Goal: Task Accomplishment & Management: Use online tool/utility

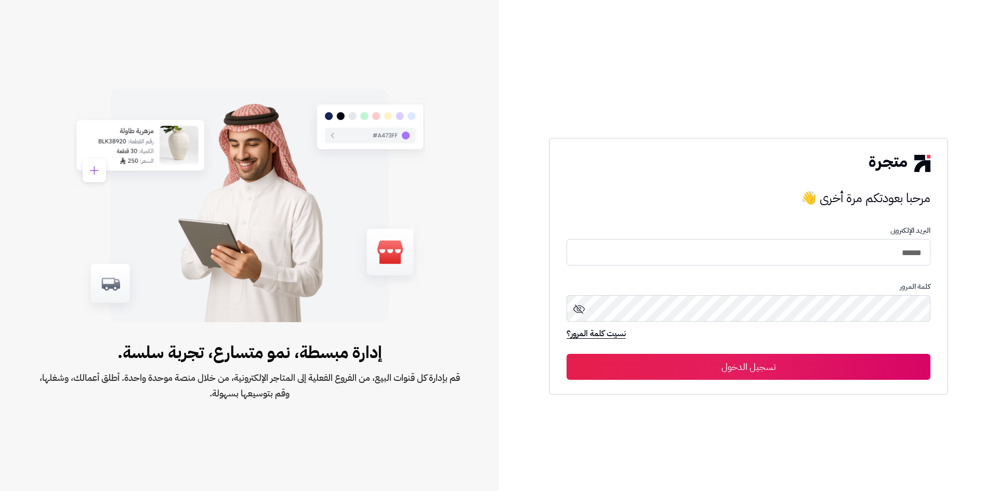
type input "******"
click at [567, 355] on button "تسجيل الدخول" at bounding box center [749, 368] width 364 height 26
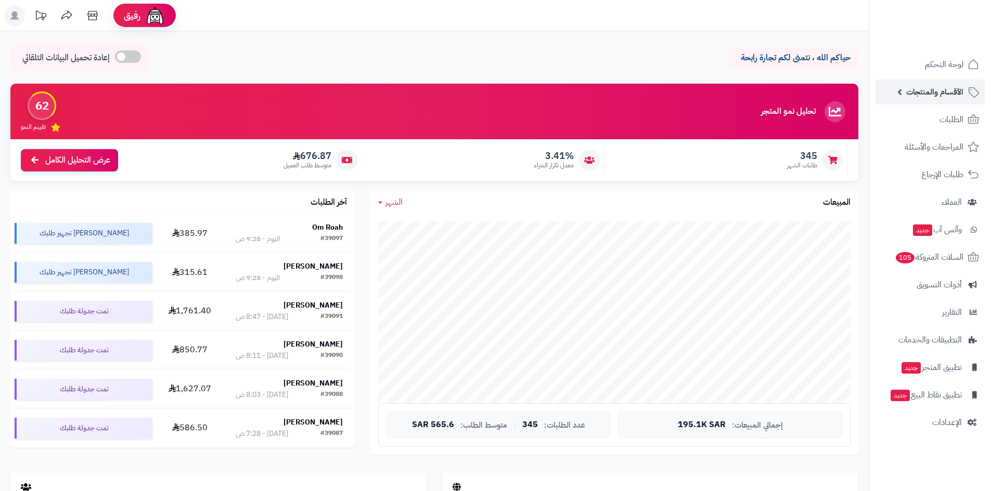
click at [932, 95] on span "الأقسام والمنتجات" at bounding box center [934, 92] width 57 height 15
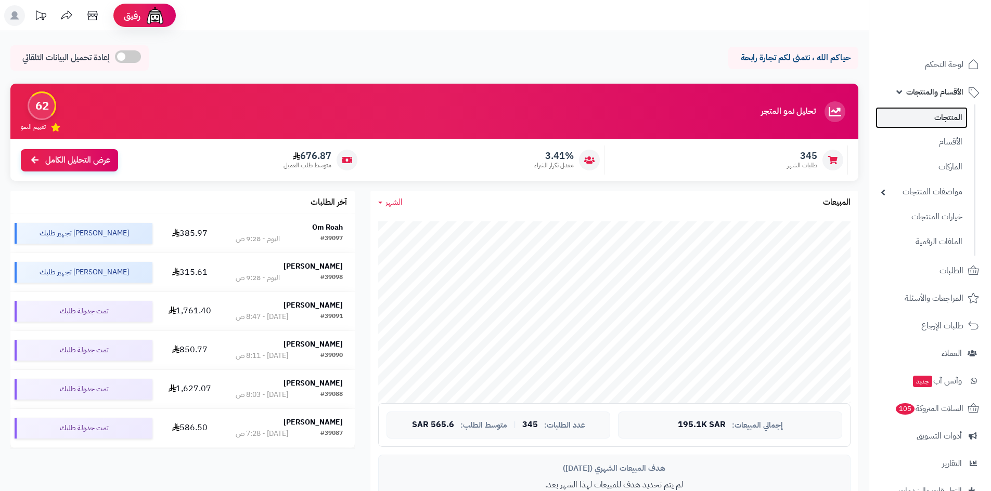
click at [943, 125] on link "المنتجات" at bounding box center [921, 117] width 92 height 21
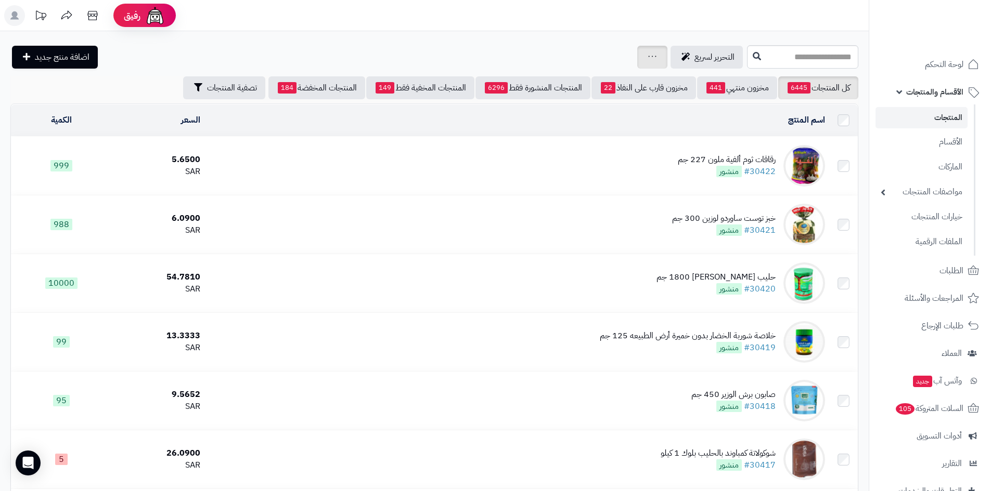
click at [648, 53] on icon at bounding box center [652, 56] width 8 height 7
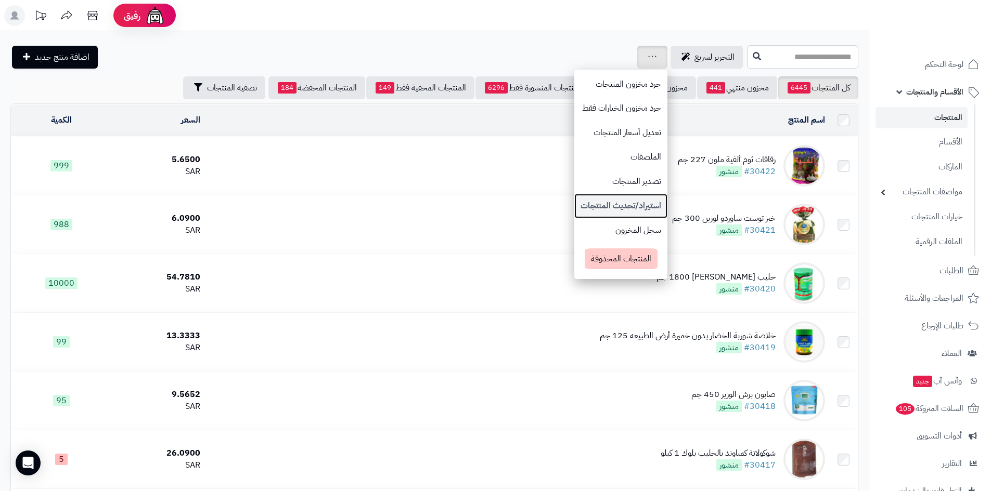
click at [574, 207] on link "استيراد/تحديث المنتجات" at bounding box center [620, 206] width 93 height 24
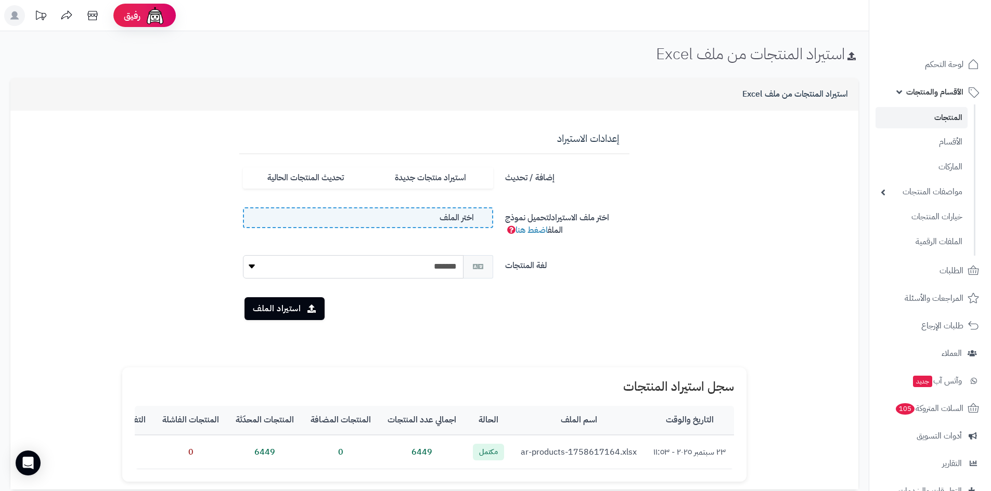
click at [436, 213] on label "اختر الملف" at bounding box center [368, 217] width 250 height 21
click at [0, 0] on input "اختر الملف" at bounding box center [0, 0] width 0 height 0
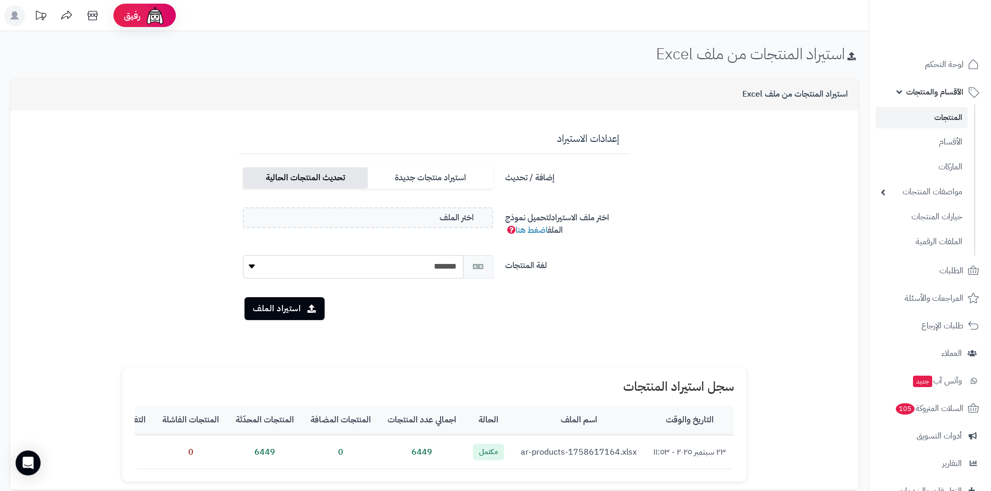
click at [311, 178] on label "تحديث المنتجات الحالية" at bounding box center [305, 177] width 125 height 21
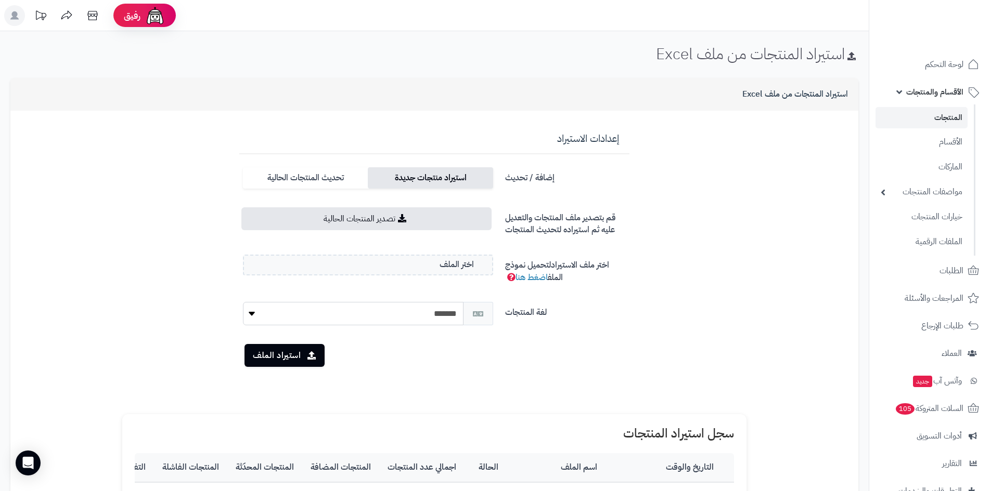
click at [434, 179] on label "استيراد منتجات جديدة" at bounding box center [430, 177] width 125 height 21
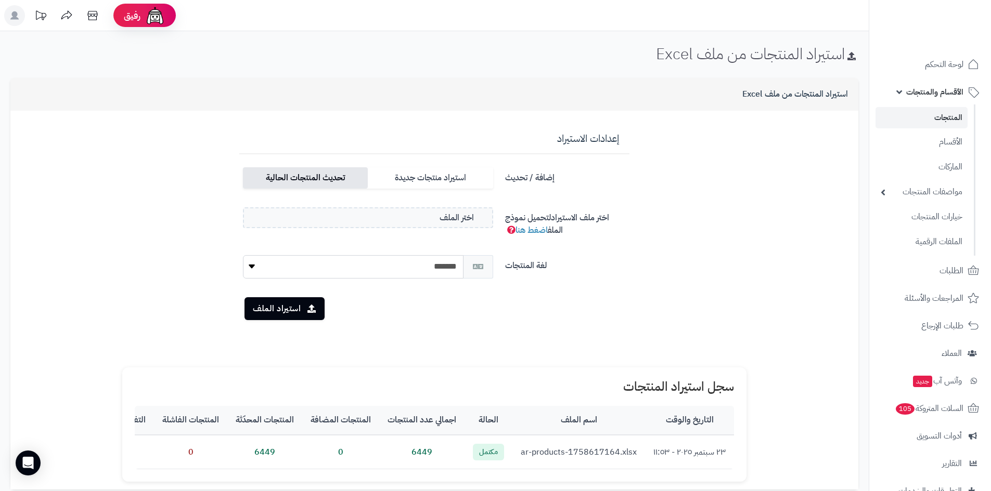
click at [327, 187] on label "تحديث المنتجات الحالية" at bounding box center [305, 177] width 125 height 21
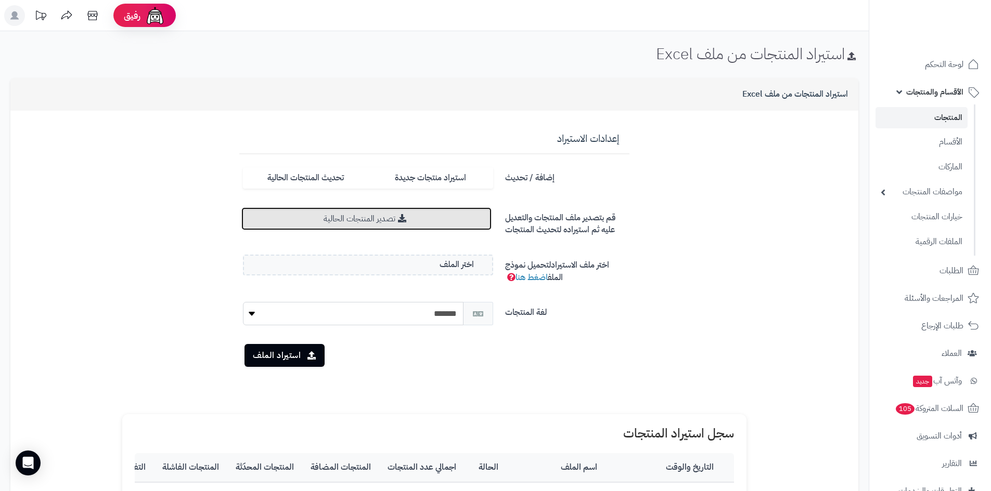
click at [400, 210] on link "تصدير المنتجات الحالية" at bounding box center [366, 218] width 250 height 23
click at [423, 312] on select "*******" at bounding box center [353, 313] width 220 height 23
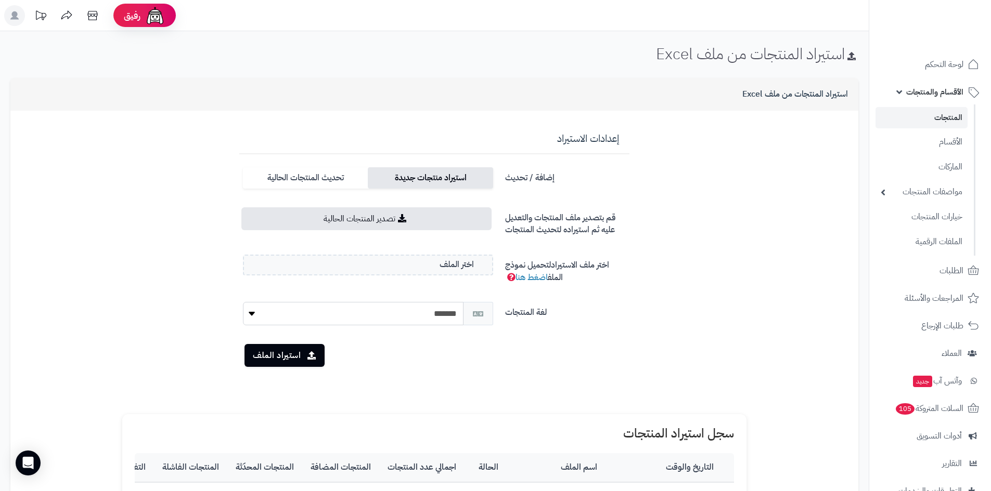
click at [431, 181] on label "استيراد منتجات جديدة" at bounding box center [430, 177] width 125 height 21
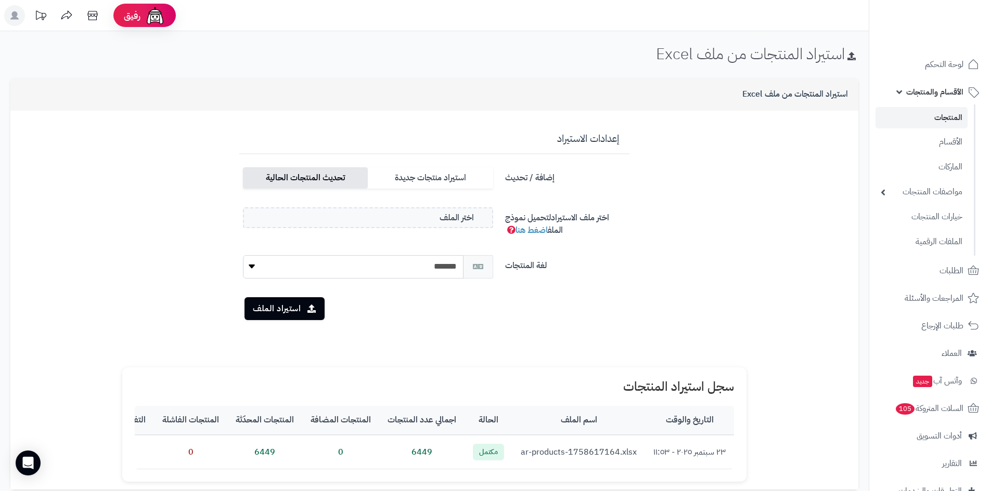
click at [351, 174] on label "تحديث المنتجات الحالية" at bounding box center [305, 177] width 125 height 21
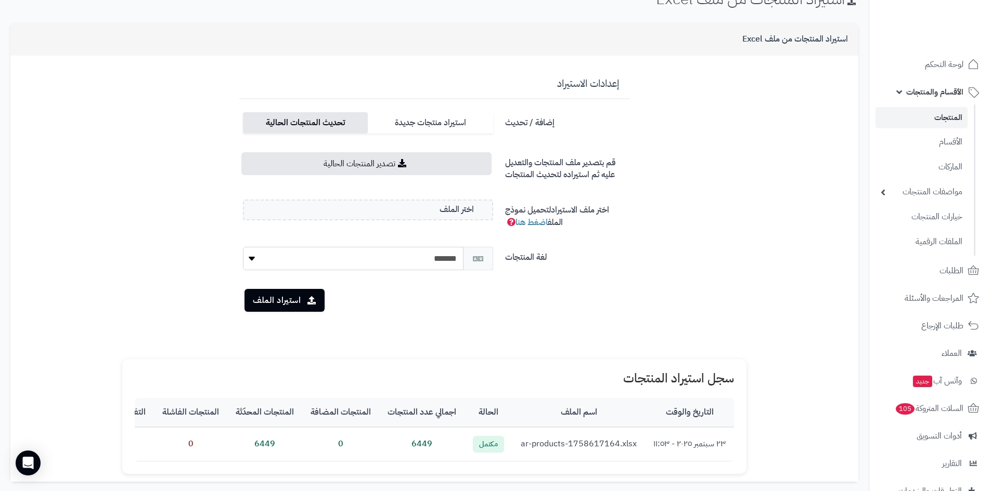
scroll to position [135, 0]
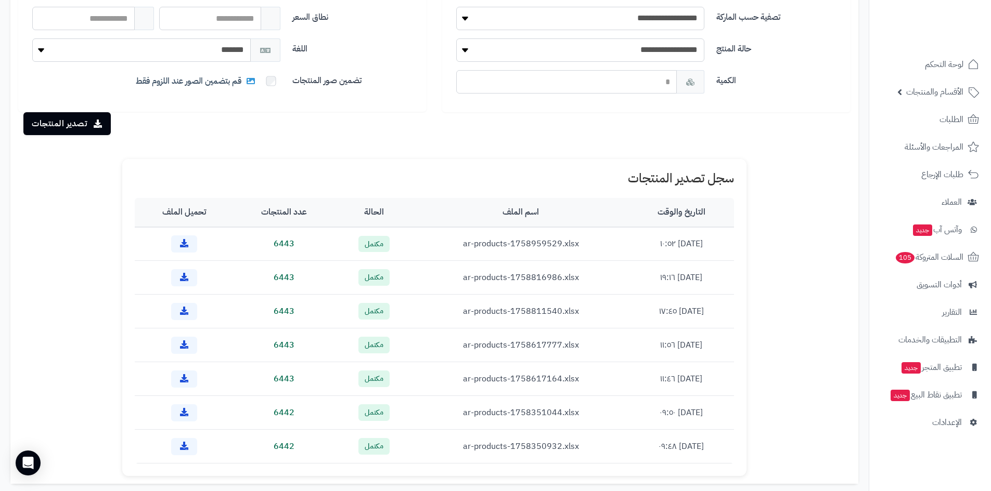
scroll to position [208, 0]
